Goal: Task Accomplishment & Management: Manage account settings

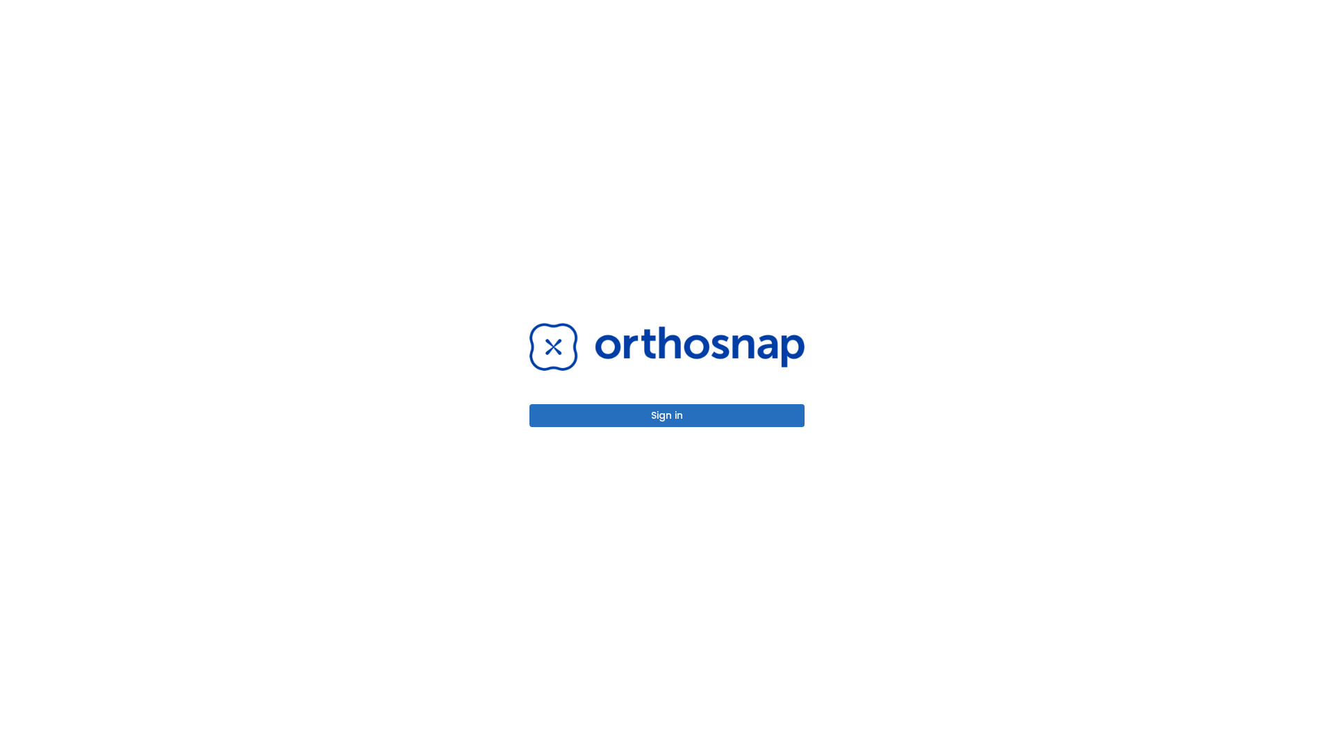
click at [667, 416] on button "Sign in" at bounding box center [666, 415] width 275 height 23
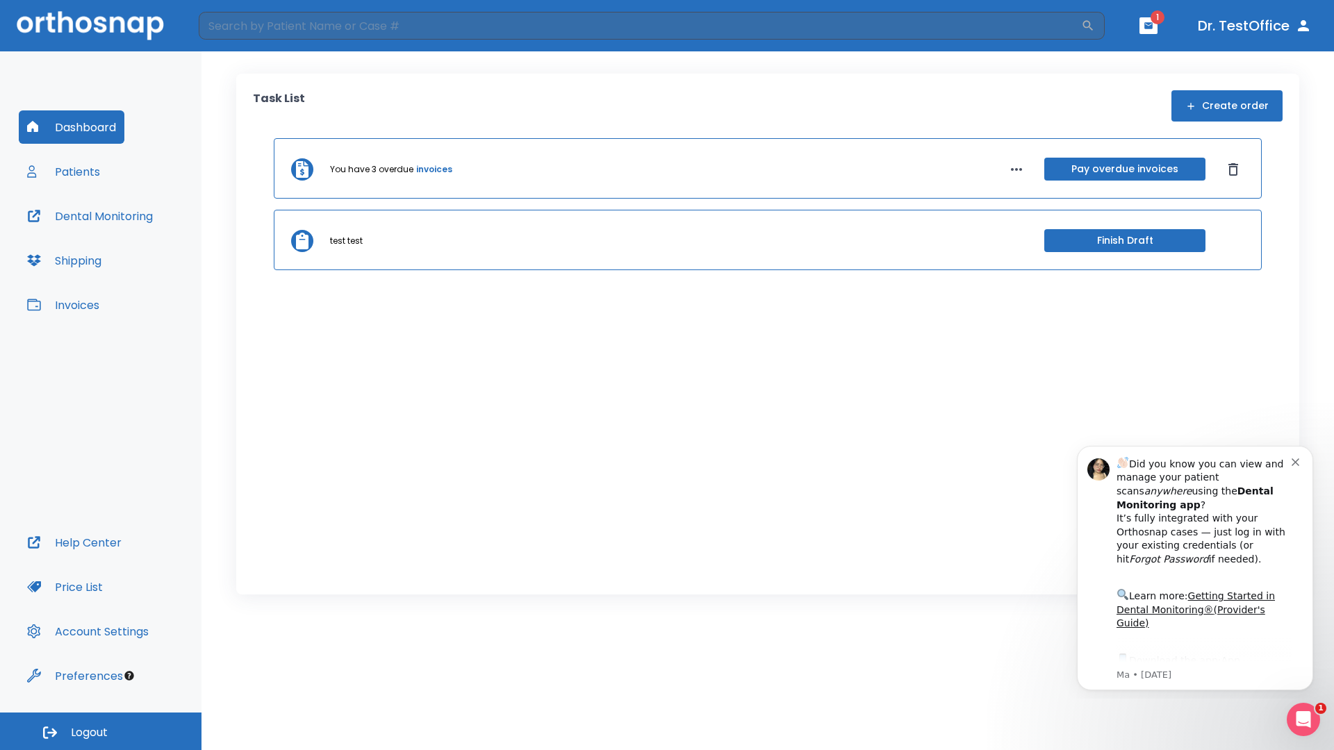
click at [101, 732] on span "Logout" at bounding box center [89, 732] width 37 height 15
